Goal: Transaction & Acquisition: Purchase product/service

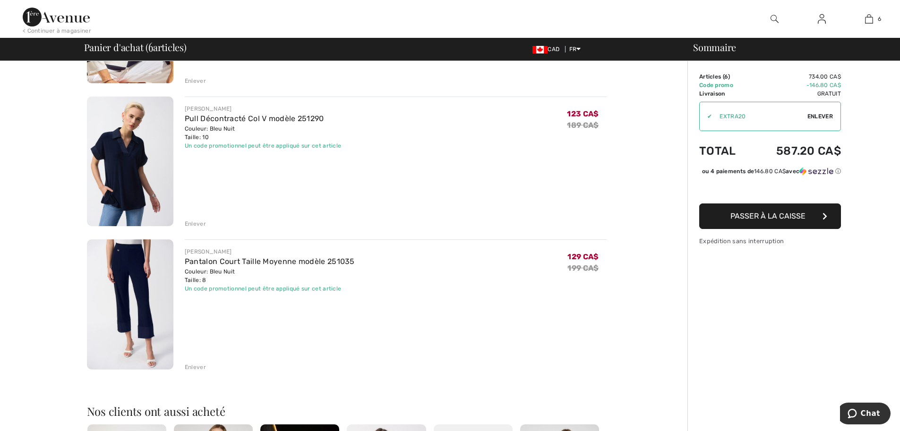
click at [112, 164] on img at bounding box center [130, 161] width 86 height 130
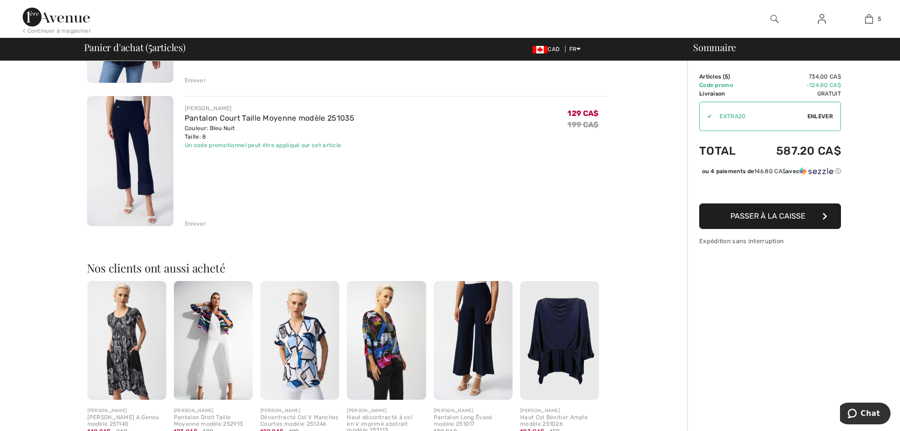
click at [124, 131] on img at bounding box center [130, 161] width 86 height 130
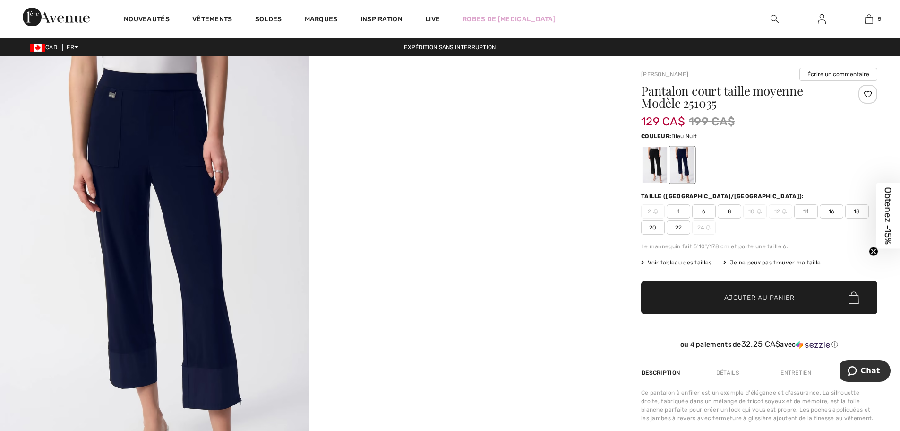
click at [204, 394] on img at bounding box center [155, 288] width 310 height 464
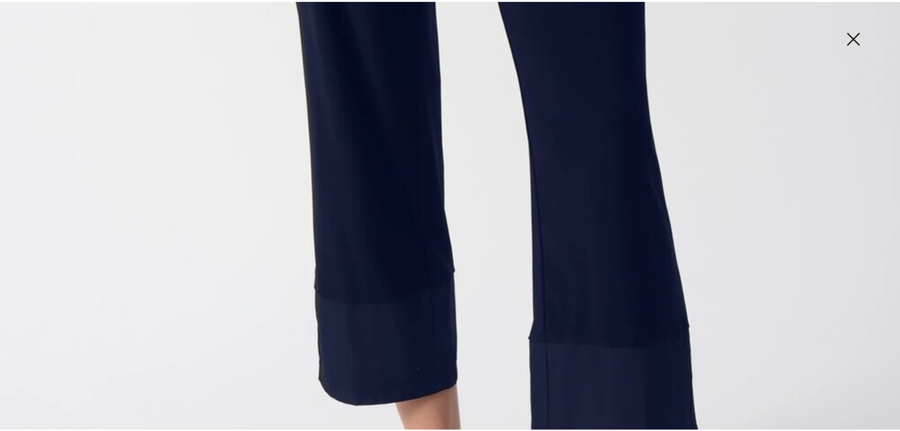
scroll to position [709, 0]
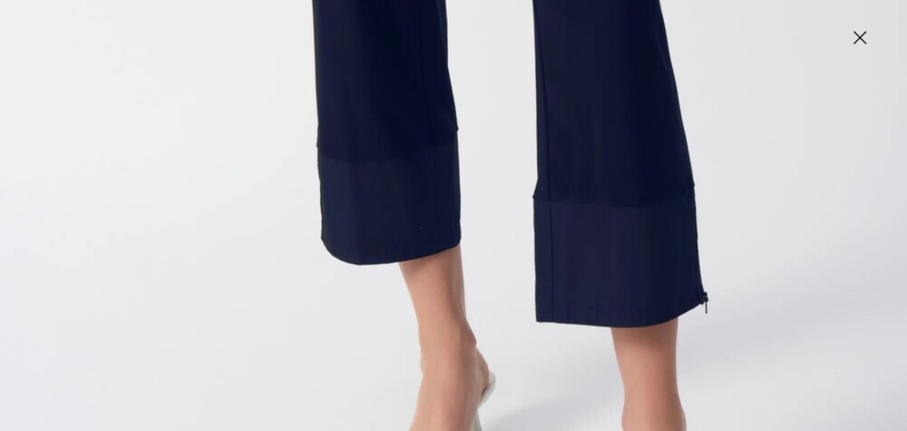
click at [863, 34] on img at bounding box center [860, 38] width 47 height 49
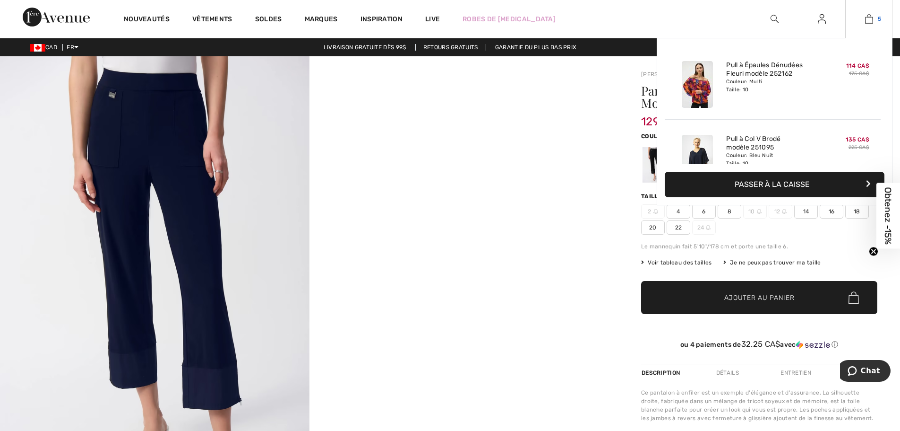
click at [867, 14] on img at bounding box center [869, 18] width 8 height 11
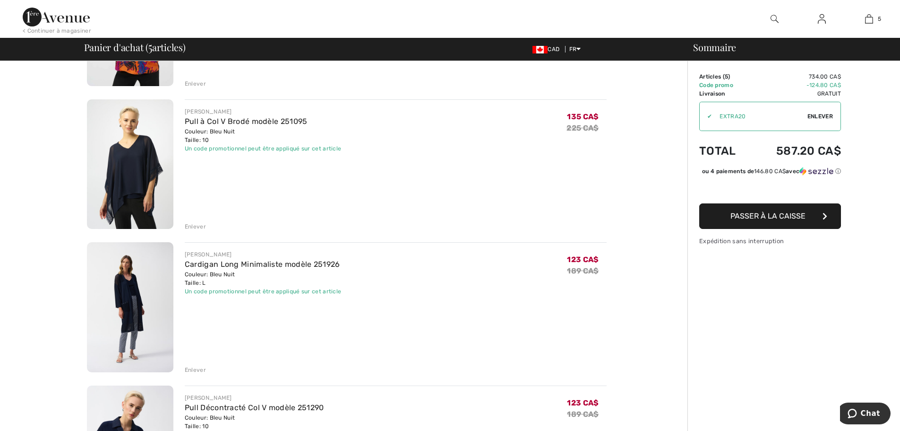
scroll to position [189, 0]
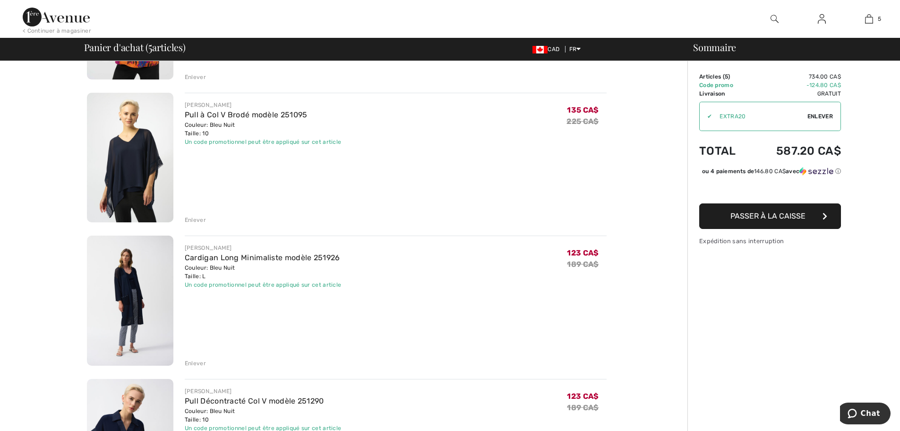
click at [134, 170] on img at bounding box center [130, 158] width 86 height 130
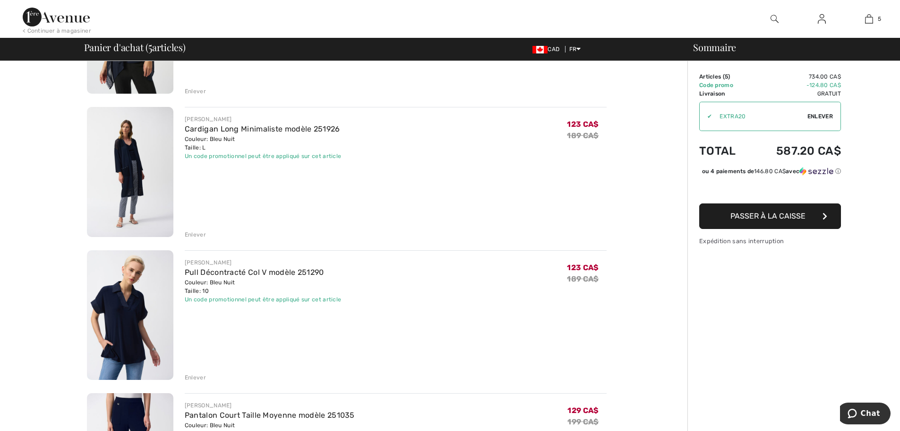
scroll to position [331, 0]
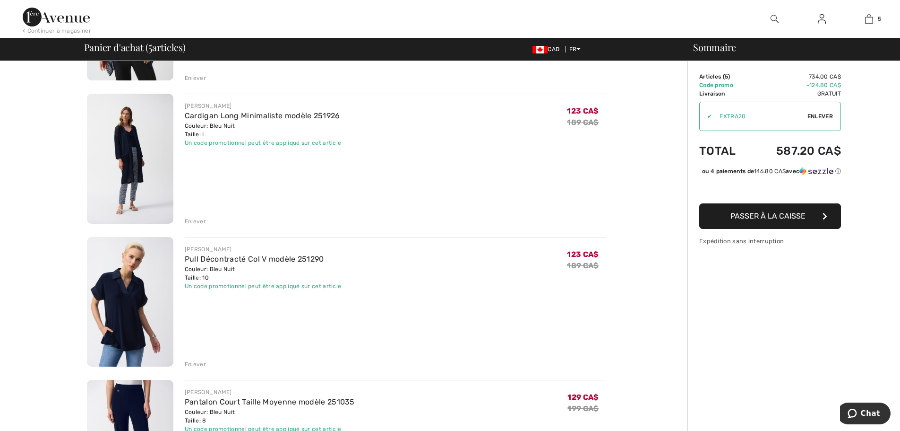
click at [121, 138] on img at bounding box center [130, 159] width 86 height 130
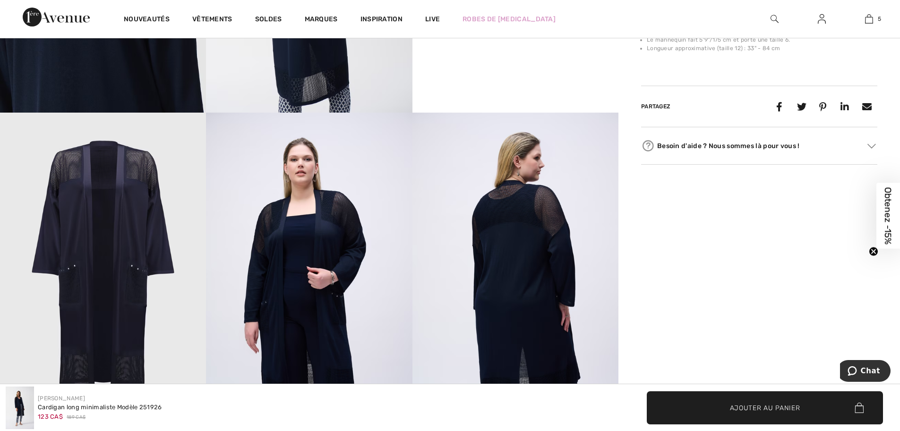
scroll to position [709, 0]
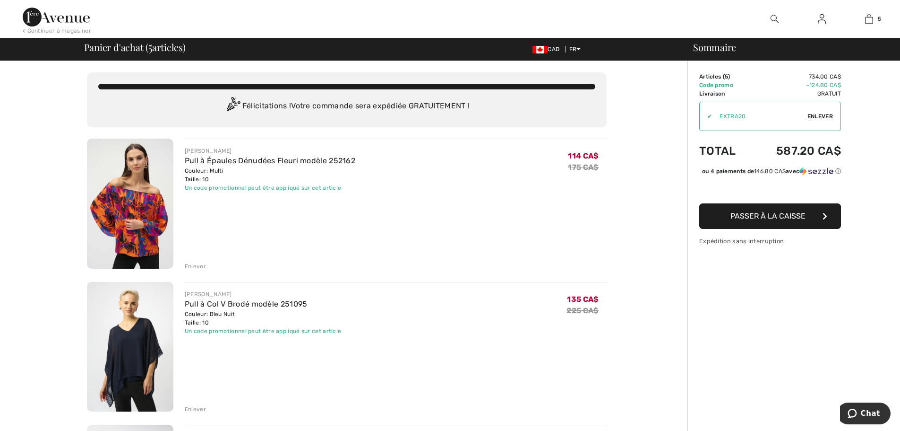
click at [824, 16] on img at bounding box center [822, 18] width 8 height 11
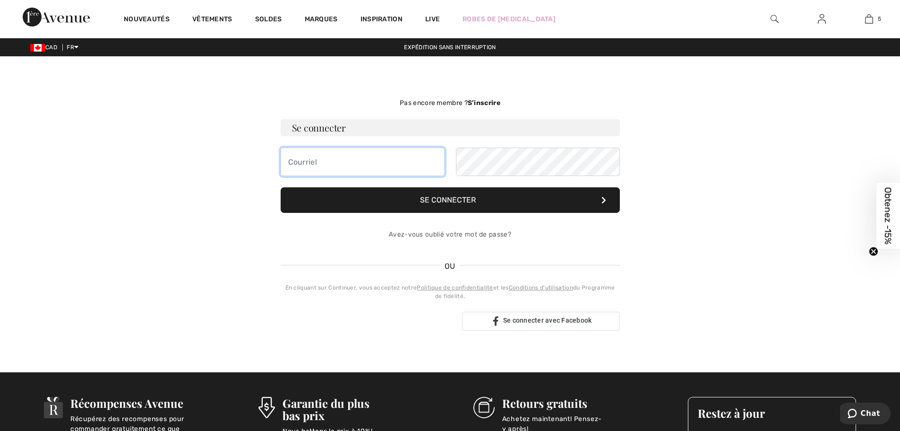
click at [362, 157] on input "email" at bounding box center [363, 161] width 164 height 28
type input "[EMAIL_ADDRESS][DOMAIN_NAME]"
click at [484, 198] on button "Se connecter" at bounding box center [450, 200] width 339 height 26
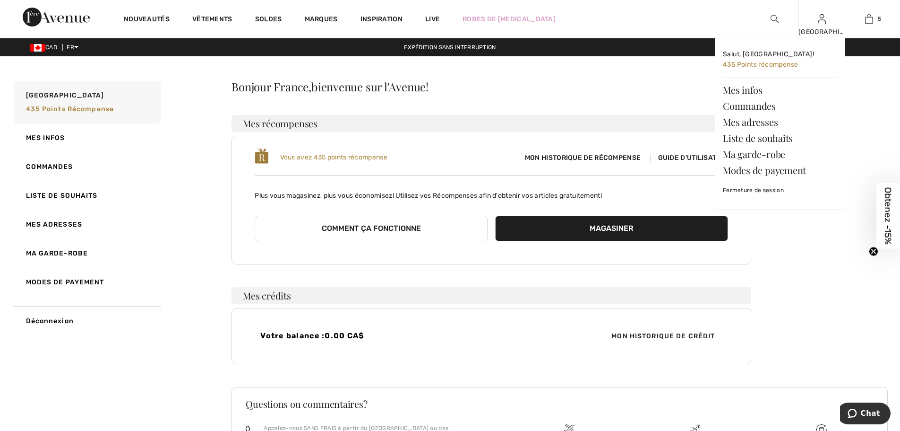
click at [820, 25] on div "France Salut, France! 435 Points récompense Mes infos Commandes Mes adresses Li…" at bounding box center [821, 19] width 47 height 38
click at [735, 91] on link "Mes infos" at bounding box center [780, 90] width 114 height 16
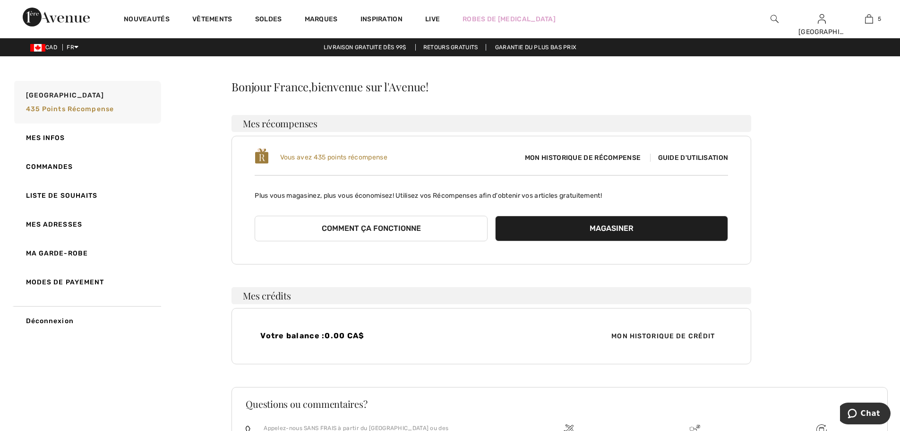
click at [702, 159] on span "Guide d'utilisation" at bounding box center [689, 158] width 78 height 8
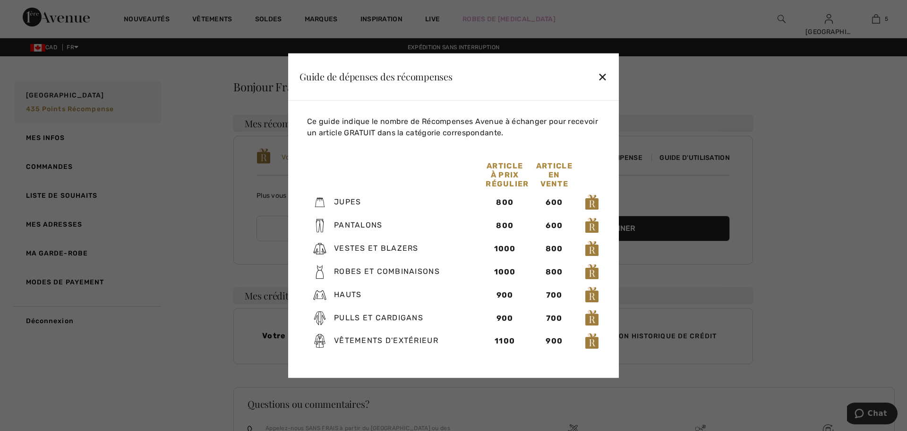
click at [602, 76] on div "✕" at bounding box center [603, 77] width 10 height 20
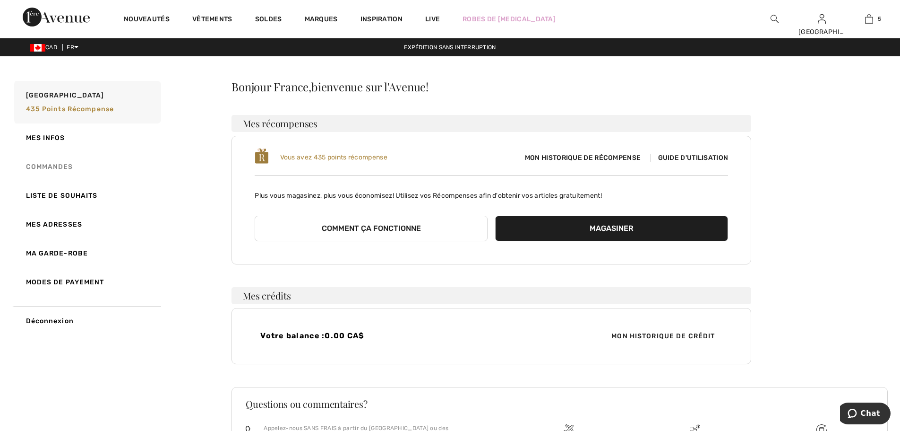
click at [62, 165] on link "Commandes" at bounding box center [86, 166] width 149 height 29
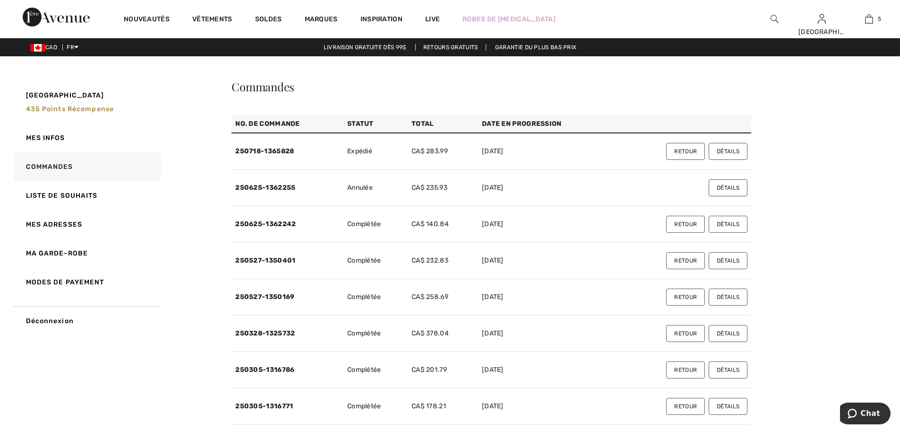
click at [730, 149] on button "Détails" at bounding box center [728, 151] width 39 height 17
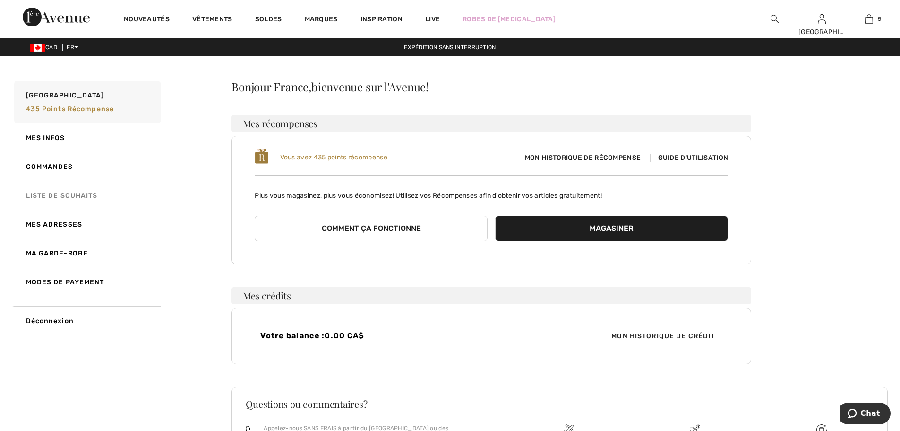
click at [59, 195] on link "Liste de souhaits" at bounding box center [86, 195] width 149 height 29
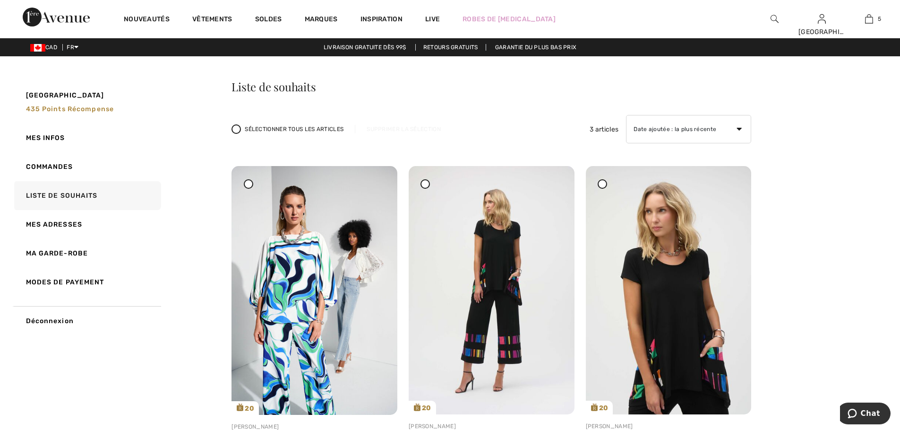
click at [243, 184] on span at bounding box center [248, 184] width 12 height 12
click at [424, 186] on div at bounding box center [425, 183] width 9 height 9
click at [602, 185] on icon at bounding box center [603, 183] width 4 height 4
click at [249, 181] on icon at bounding box center [249, 183] width 4 height 4
click at [426, 182] on icon at bounding box center [426, 183] width 4 height 4
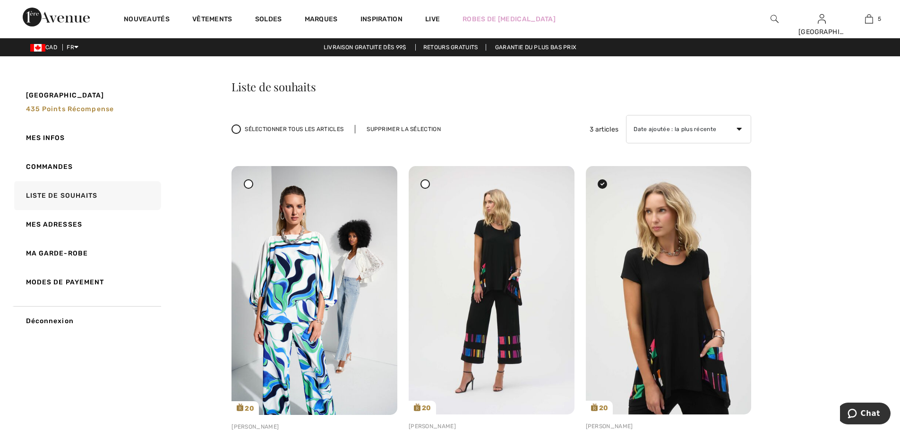
click at [606, 184] on div at bounding box center [602, 183] width 9 height 9
click at [604, 183] on icon at bounding box center [603, 183] width 4 height 4
click at [605, 181] on div at bounding box center [602, 183] width 9 height 9
click at [248, 184] on div at bounding box center [248, 183] width 9 height 9
click at [397, 131] on div "Supprimer la sélection" at bounding box center [403, 129] width 97 height 9
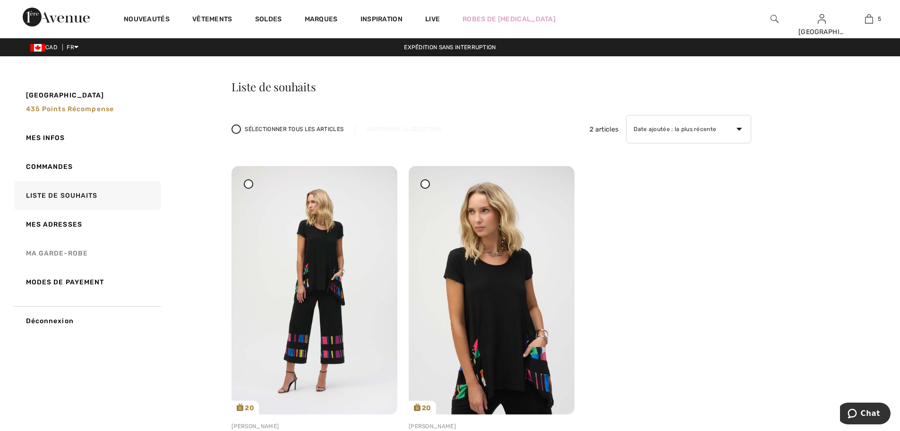
click at [78, 252] on link "Ma garde-robe" at bounding box center [86, 253] width 149 height 29
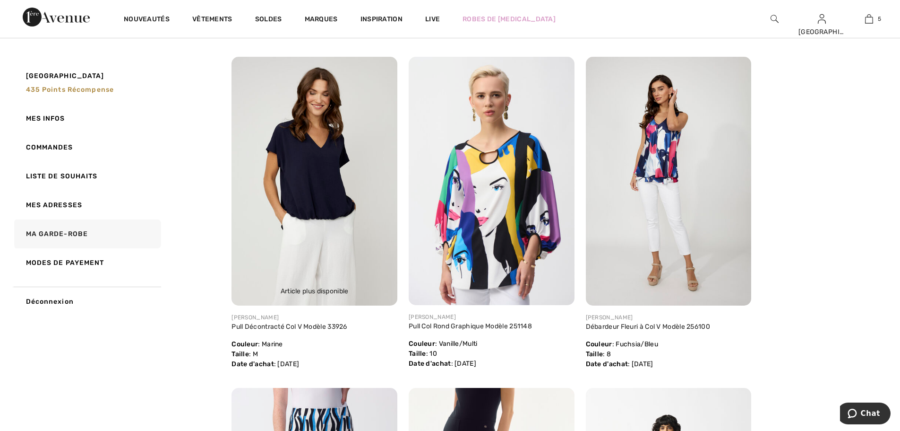
scroll to position [1796, 0]
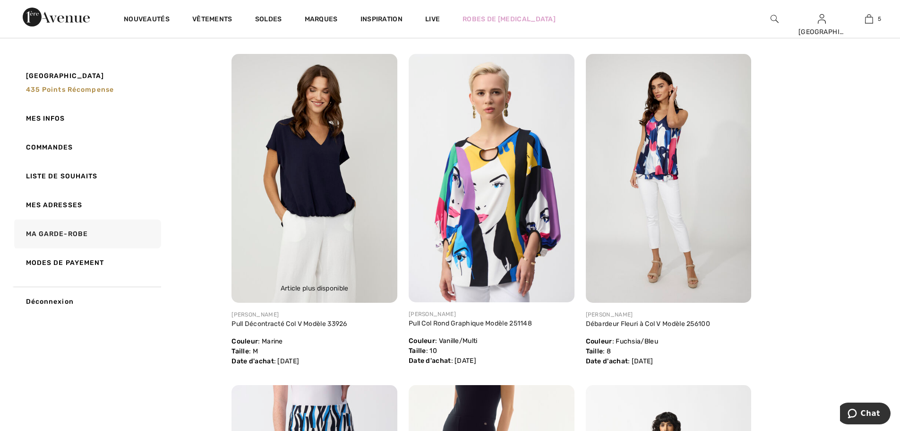
click at [320, 174] on img at bounding box center [315, 178] width 166 height 249
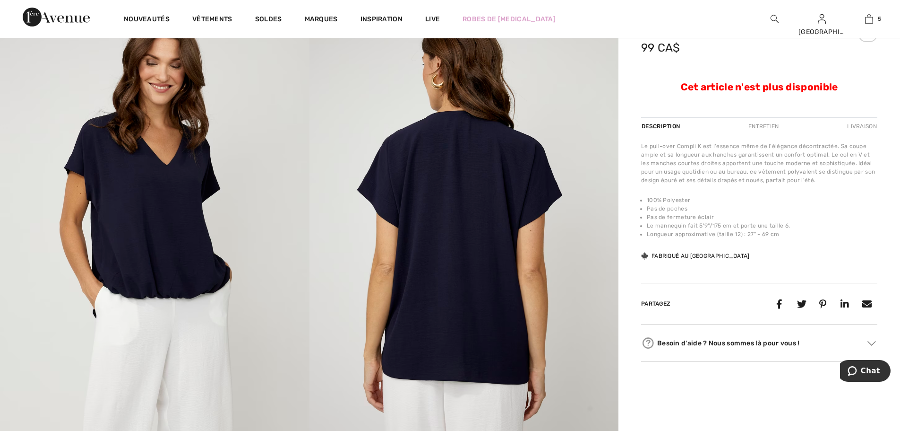
scroll to position [47, 0]
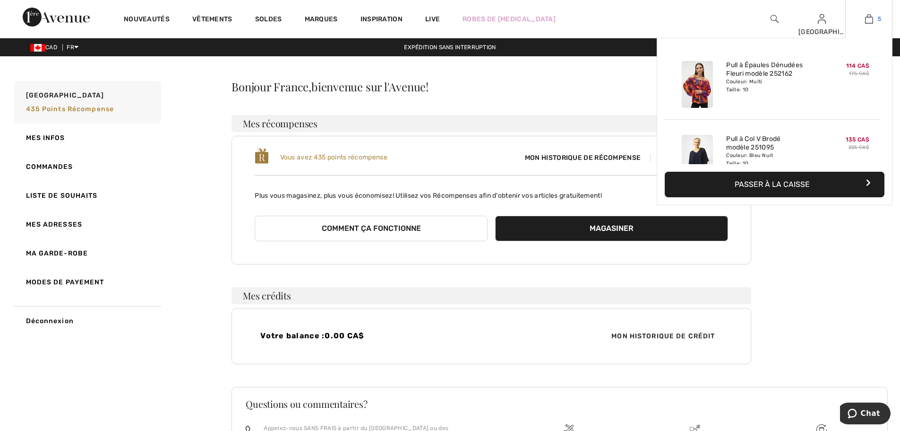
click at [878, 18] on span "5" at bounding box center [879, 19] width 3 height 9
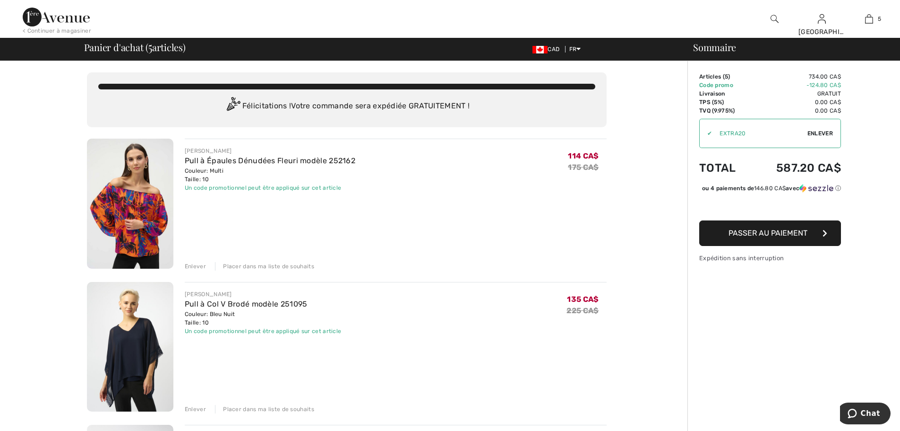
click at [774, 237] on span "Passer au paiement" at bounding box center [768, 232] width 79 height 9
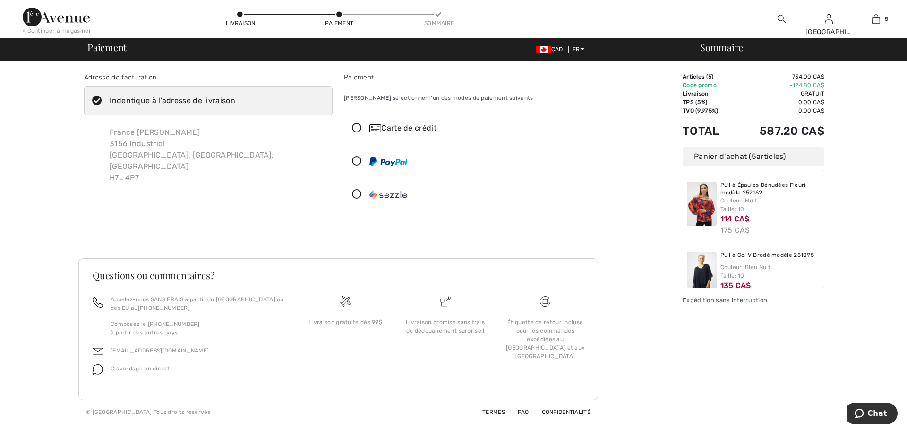
click at [355, 162] on icon at bounding box center [357, 161] width 25 height 10
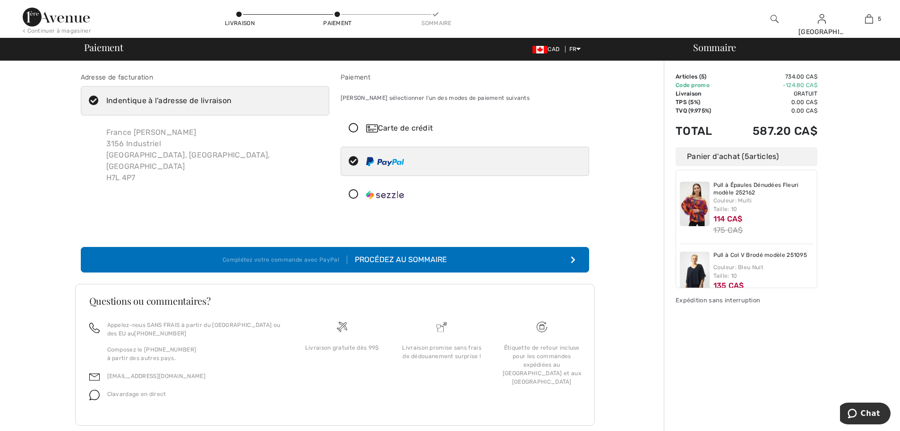
click at [93, 98] on icon at bounding box center [93, 101] width 25 height 10
click at [232, 98] on input "Indentique à l'adresse de livraison" at bounding box center [235, 100] width 6 height 28
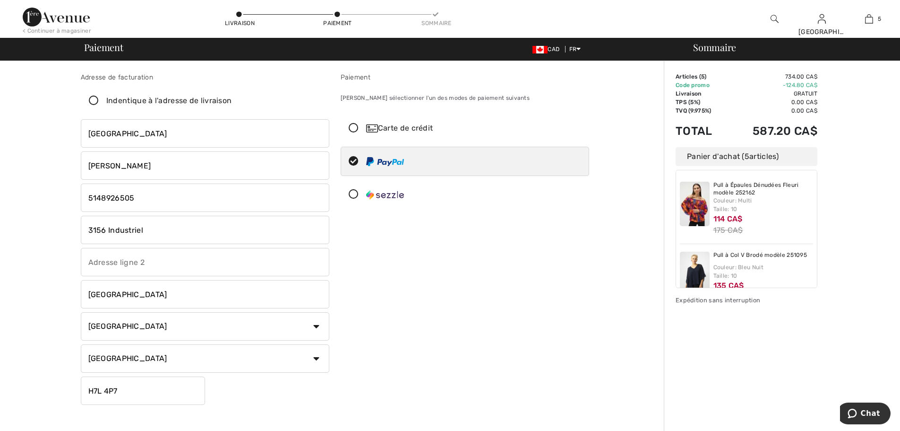
checkbox input "false"
drag, startPoint x: 164, startPoint y: 225, endPoint x: 47, endPoint y: 222, distance: 116.8
click at [47, 222] on div "Adresse de facturation Indentique à l'adresse de livraison France [PERSON_NAME]…" at bounding box center [335, 353] width 658 height 584
type input "500 Place [PERSON_NAME]"
click at [135, 261] on input "text" at bounding box center [205, 262] width 249 height 28
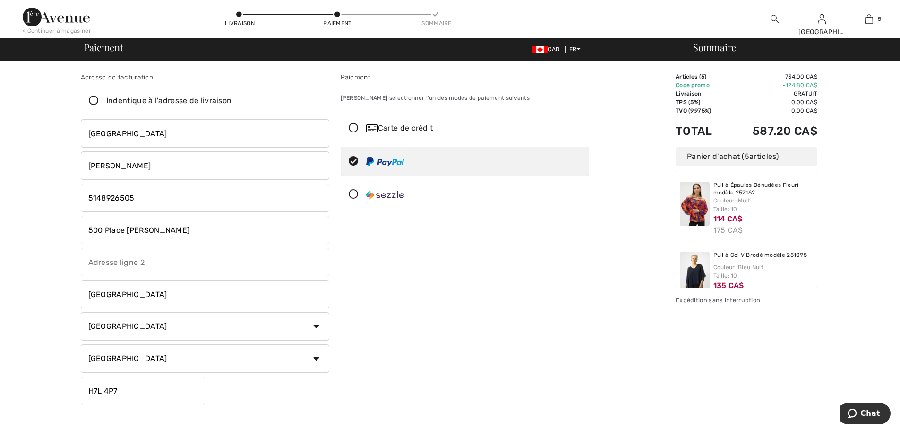
type input "1608"
click at [118, 398] on input "H7L 4P7" at bounding box center [143, 390] width 124 height 28
type input "H7G4W7"
click at [481, 153] on div at bounding box center [461, 161] width 240 height 28
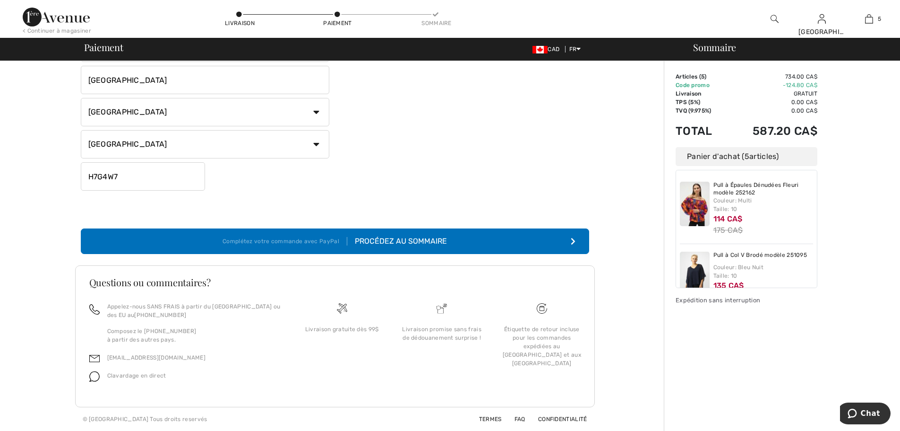
click at [378, 244] on div "Procédez au sommaire" at bounding box center [397, 240] width 100 height 11
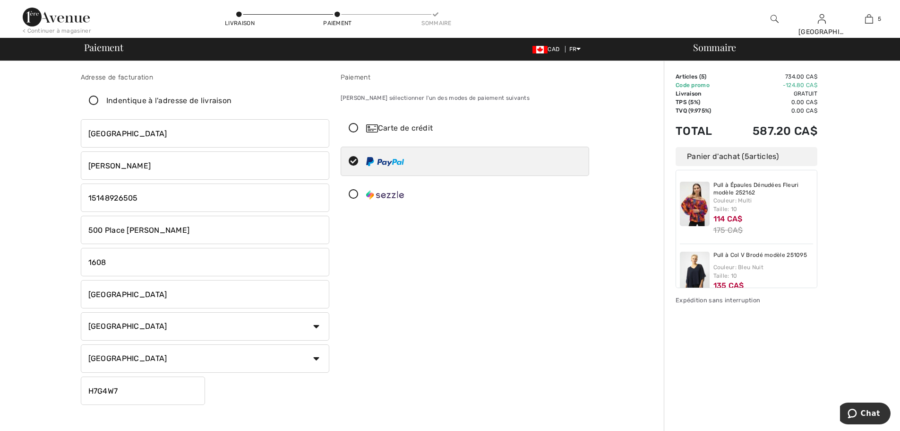
click at [351, 126] on icon at bounding box center [353, 128] width 25 height 10
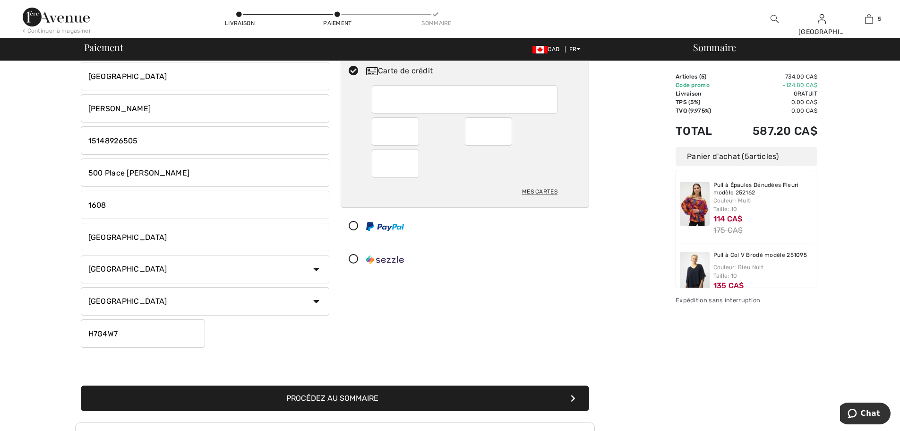
scroll to position [142, 0]
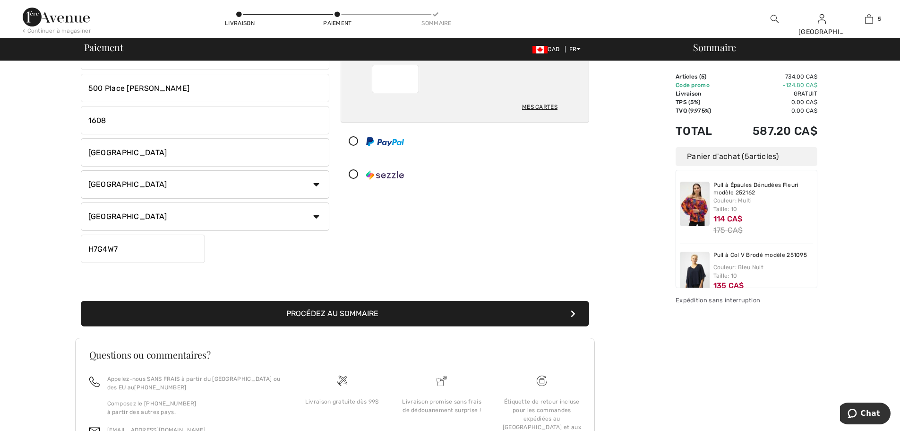
click at [414, 315] on button "Procédez au sommaire" at bounding box center [335, 314] width 509 height 26
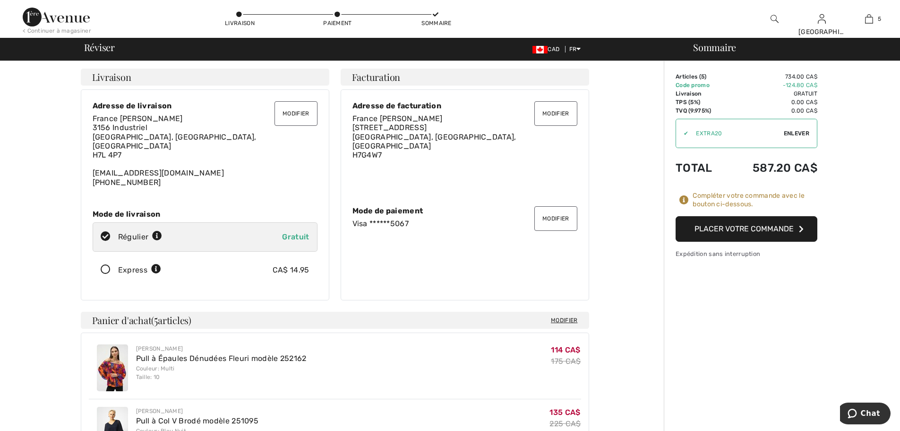
click at [755, 225] on button "Placer votre commande" at bounding box center [747, 229] width 142 height 26
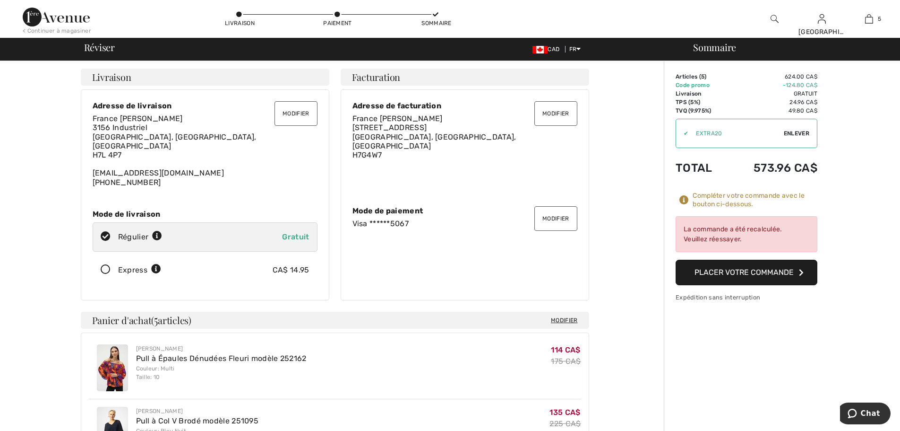
click at [746, 273] on button "Placer votre commande" at bounding box center [747, 272] width 142 height 26
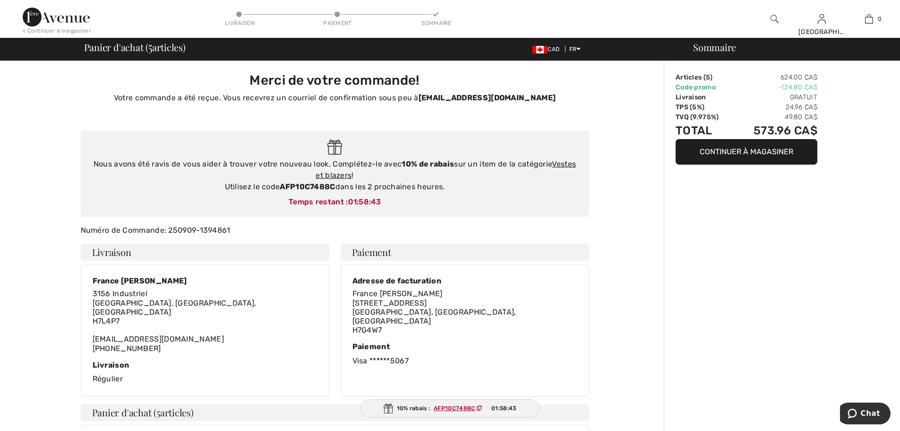
type input "France [PERSON_NAME]"
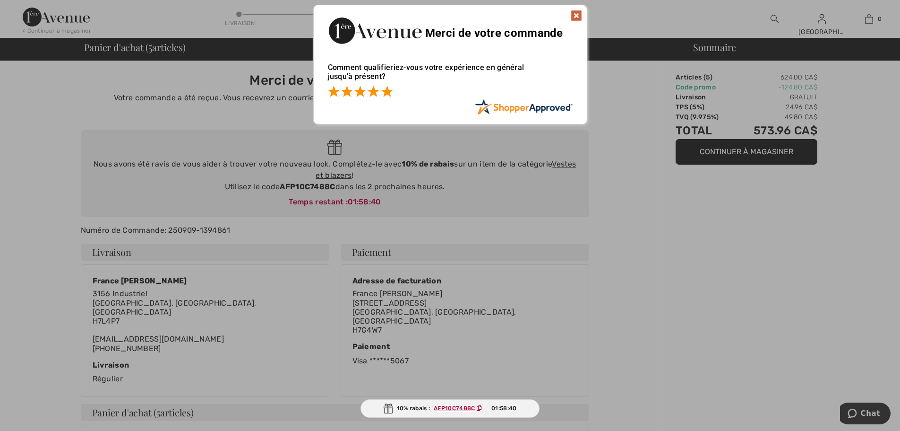
click at [385, 88] on span at bounding box center [386, 91] width 11 height 11
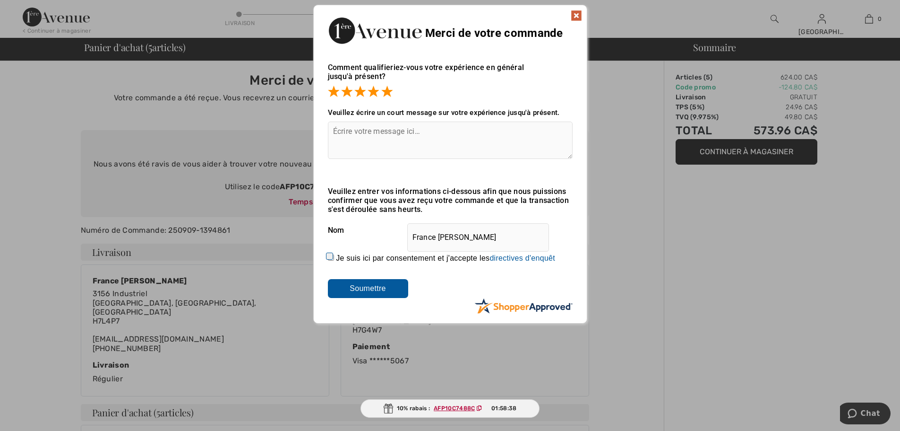
click at [330, 255] on input "Je suis ici par consentement et j'accepte les En soumettant une évaluation, vou…" at bounding box center [331, 257] width 6 height 6
checkbox input "true"
click at [371, 285] on input "Soumettre" at bounding box center [368, 288] width 80 height 19
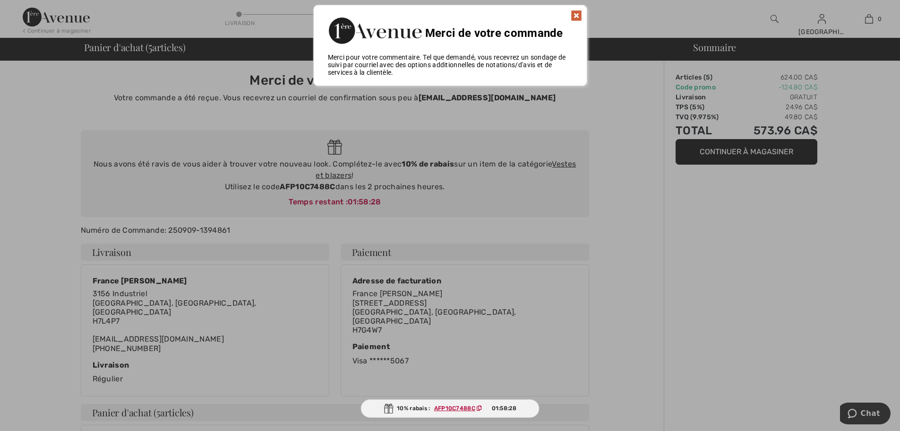
click at [576, 15] on img at bounding box center [576, 15] width 11 height 11
